Goal: Task Accomplishment & Management: Manage account settings

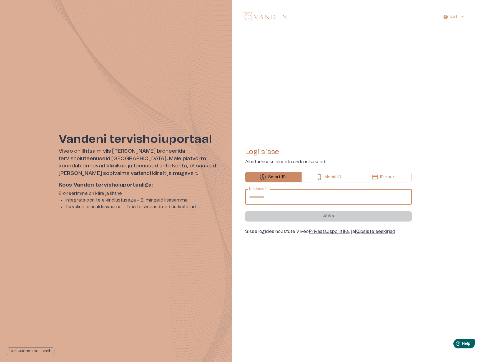
click at [280, 195] on input "Isikukood   *" at bounding box center [328, 197] width 167 height 16
type input "**********"
click at [326, 218] on p "Jätka" at bounding box center [328, 217] width 11 height 6
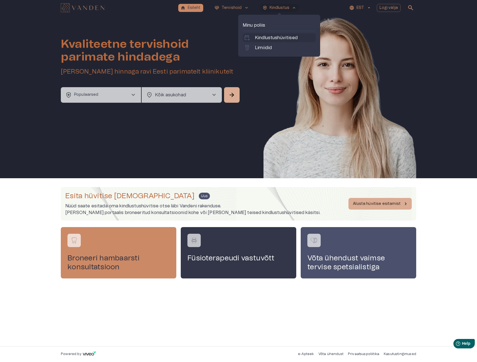
click at [283, 39] on p "Kindlustushüvitised" at bounding box center [276, 37] width 43 height 7
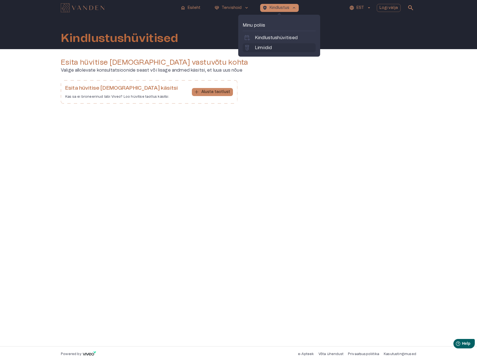
click at [265, 46] on p "Limiidid" at bounding box center [263, 47] width 17 height 7
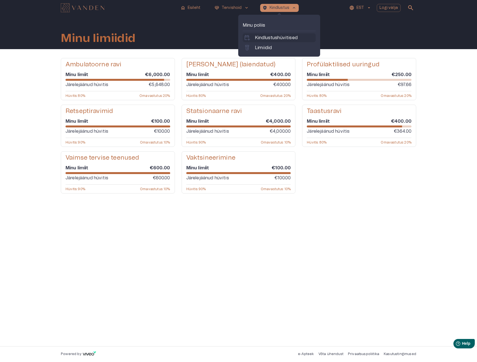
click at [283, 36] on p "Kindlustushüvitised" at bounding box center [276, 37] width 43 height 7
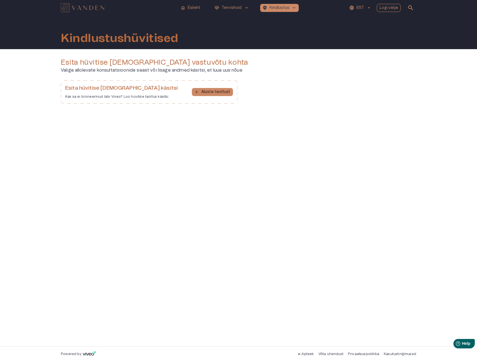
click at [383, 6] on p "Logi välja" at bounding box center [389, 8] width 19 height 6
